Goal: Information Seeking & Learning: Learn about a topic

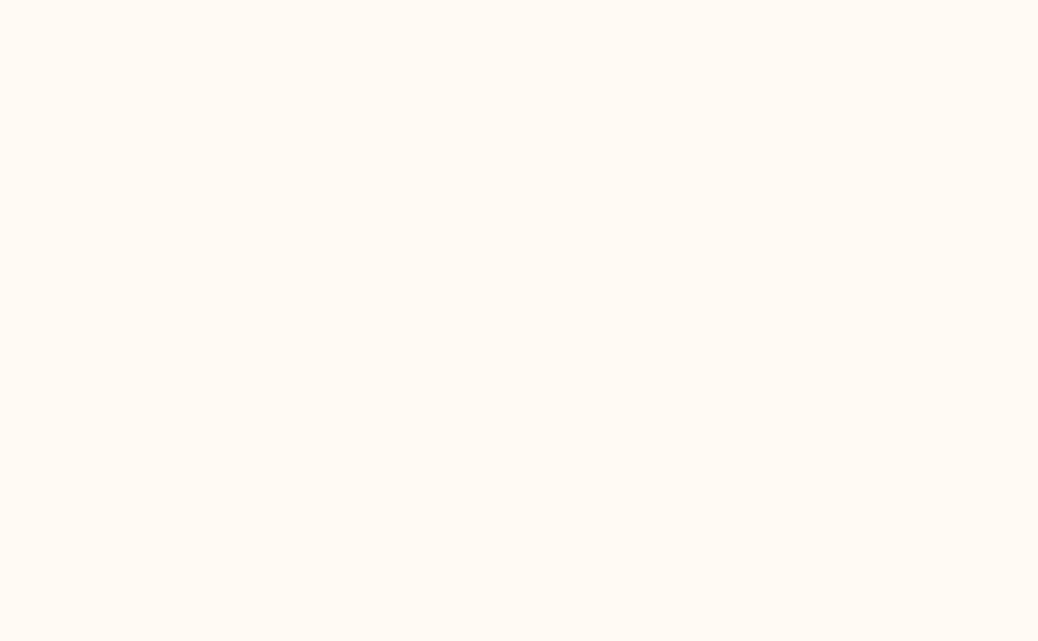
click at [323, 0] on html at bounding box center [519, 0] width 1038 height 0
